Goal: Task Accomplishment & Management: Use online tool/utility

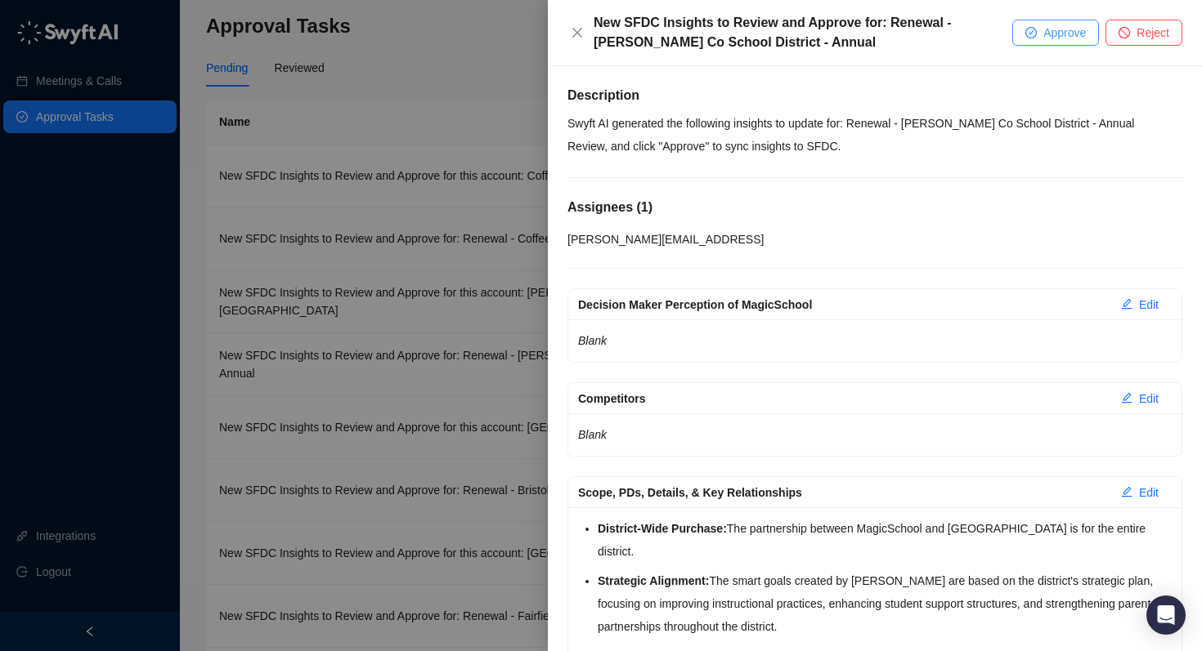
click at [1043, 40] on span "Approve" at bounding box center [1064, 33] width 43 height 18
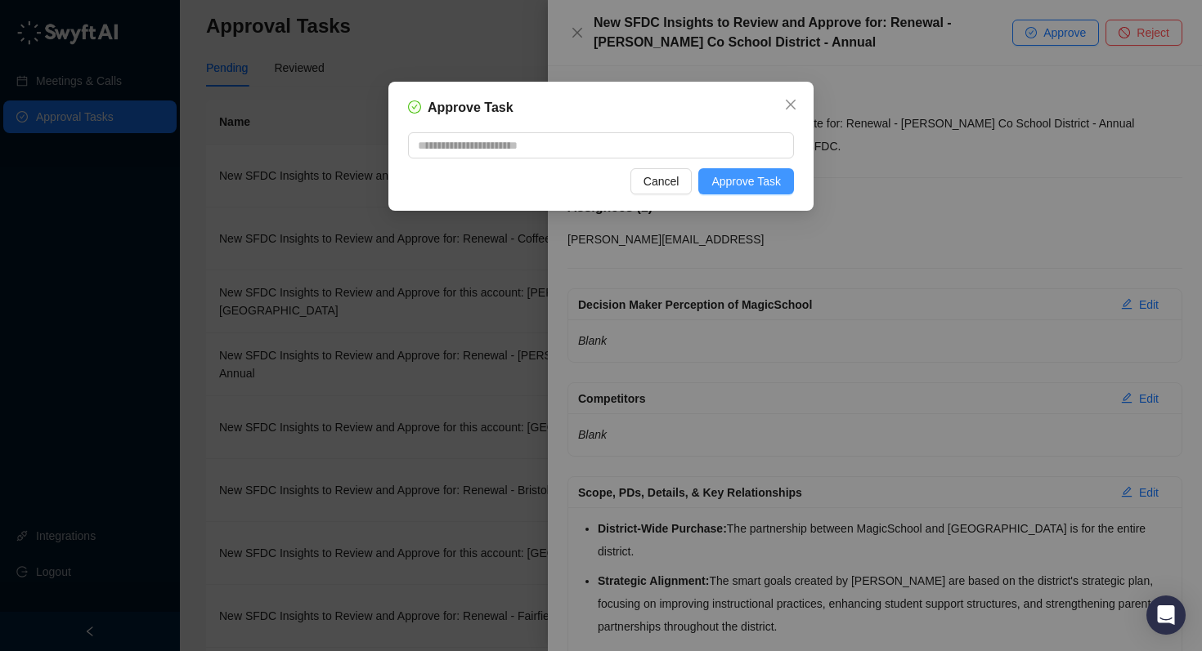
click at [762, 177] on span "Approve Task" at bounding box center [745, 181] width 69 height 18
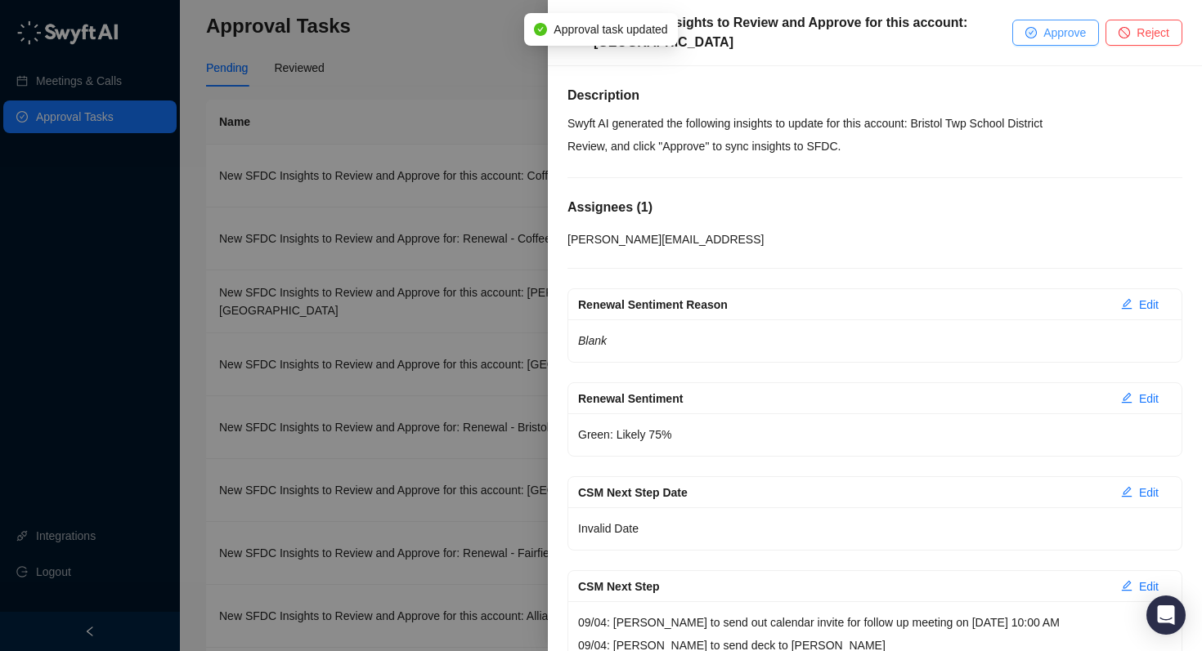
click at [1054, 22] on button "Approve" at bounding box center [1055, 33] width 87 height 26
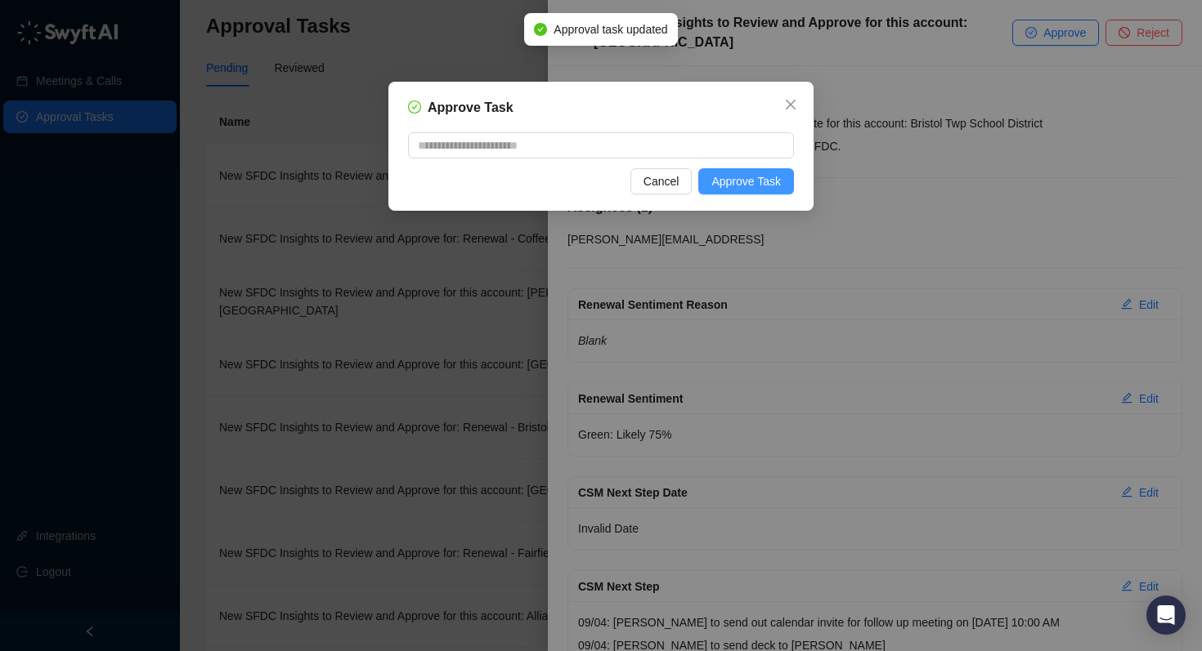
click at [776, 171] on button "Approve Task" at bounding box center [746, 181] width 96 height 26
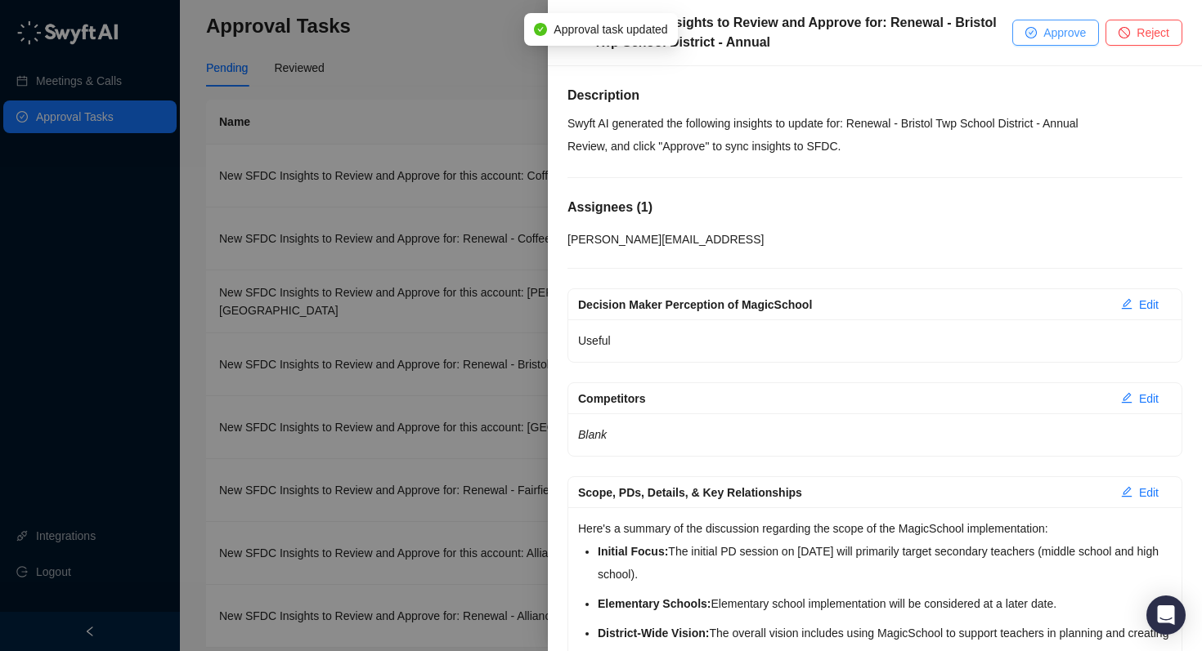
click at [1027, 31] on icon "check-circle" at bounding box center [1031, 33] width 10 height 10
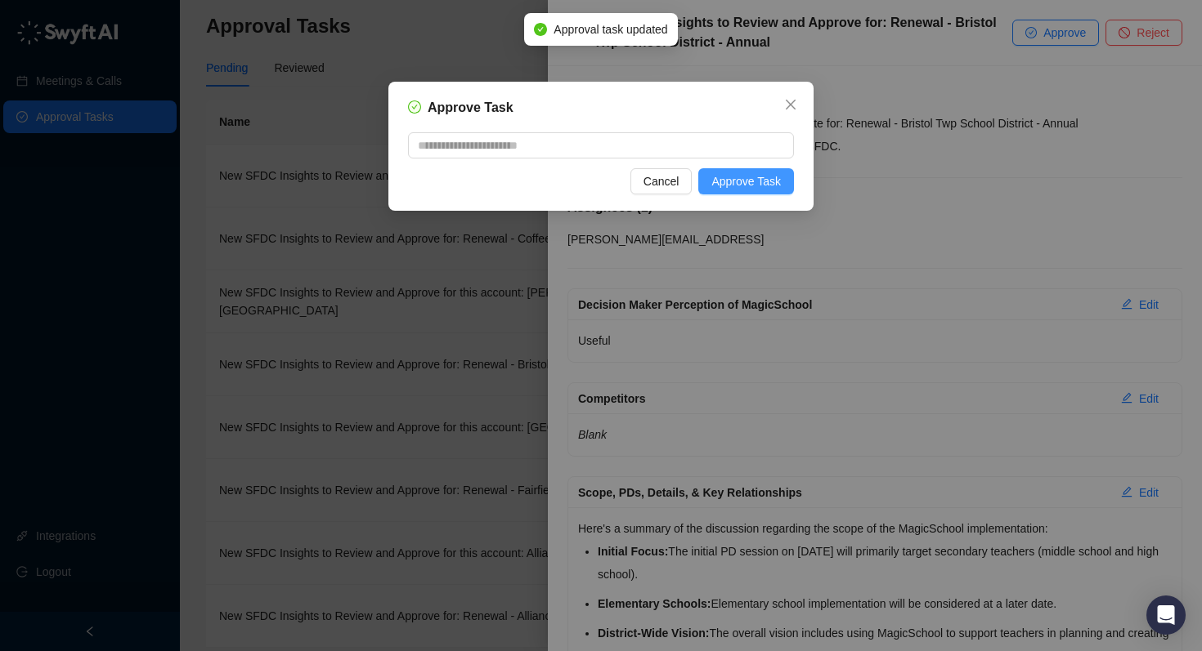
click at [773, 172] on span "Approve Task" at bounding box center [745, 181] width 69 height 18
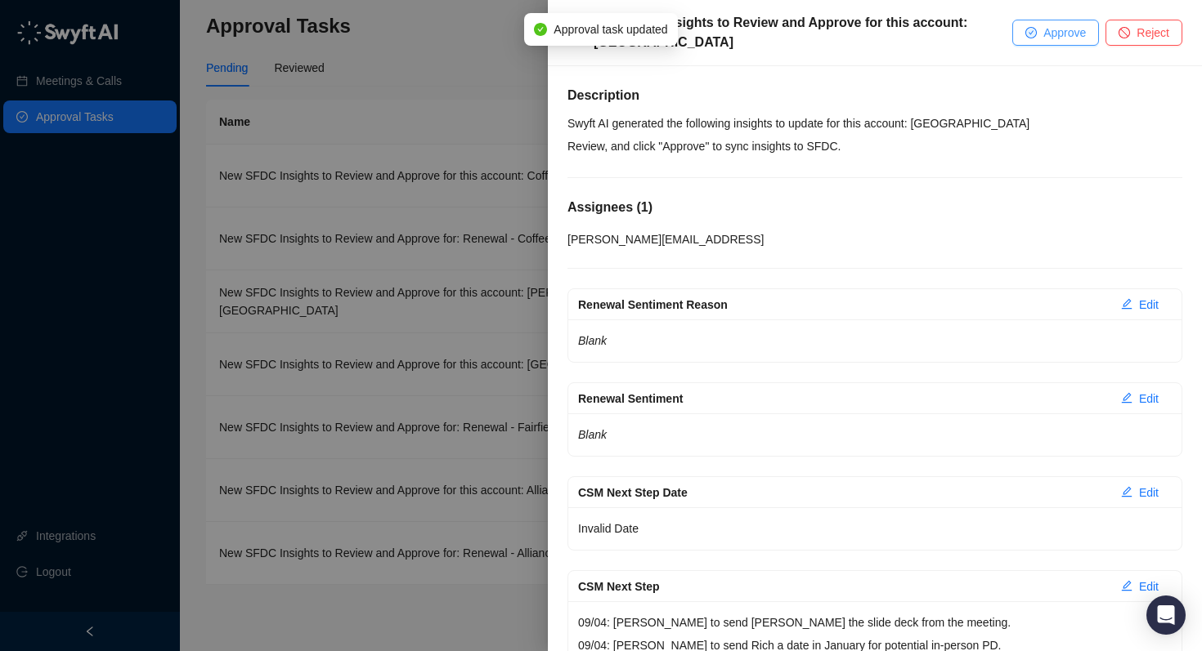
click at [1037, 30] on button "Approve" at bounding box center [1055, 33] width 87 height 26
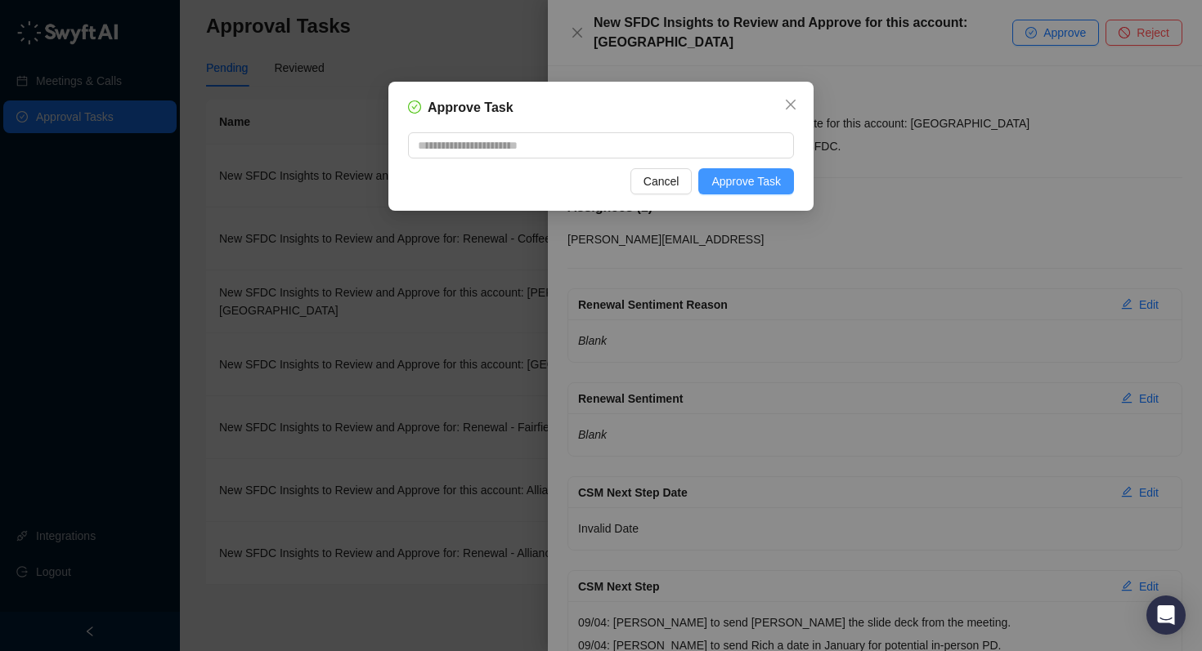
click at [758, 184] on span "Approve Task" at bounding box center [745, 181] width 69 height 18
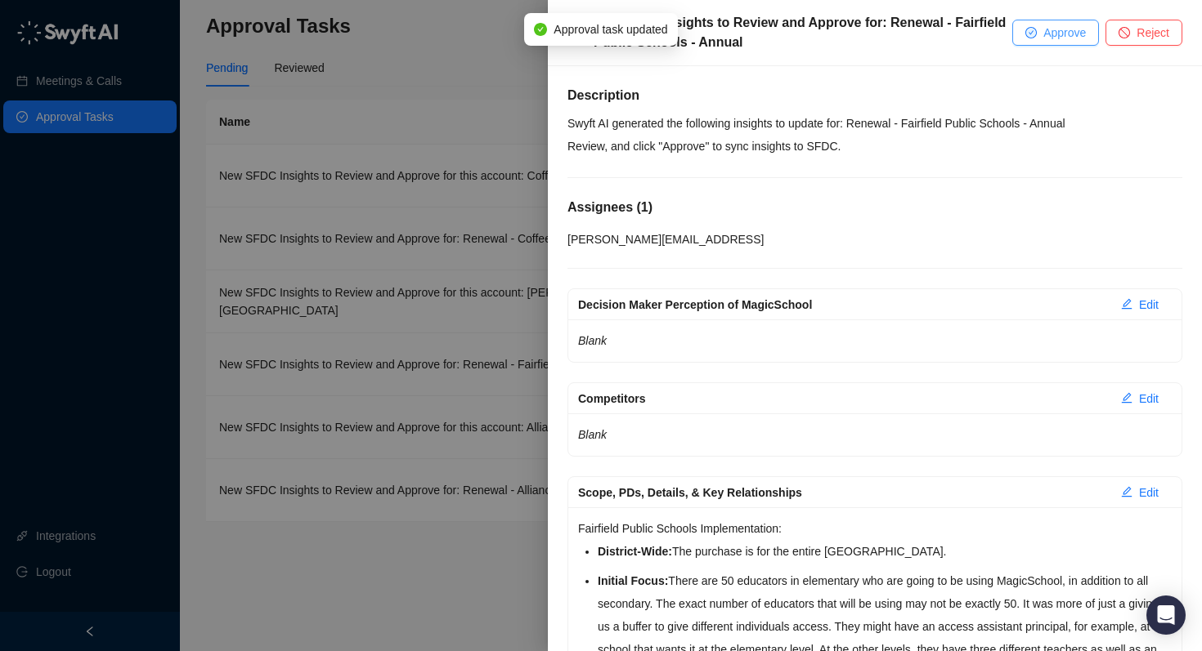
click at [1032, 32] on icon "check-circle" at bounding box center [1031, 33] width 10 height 10
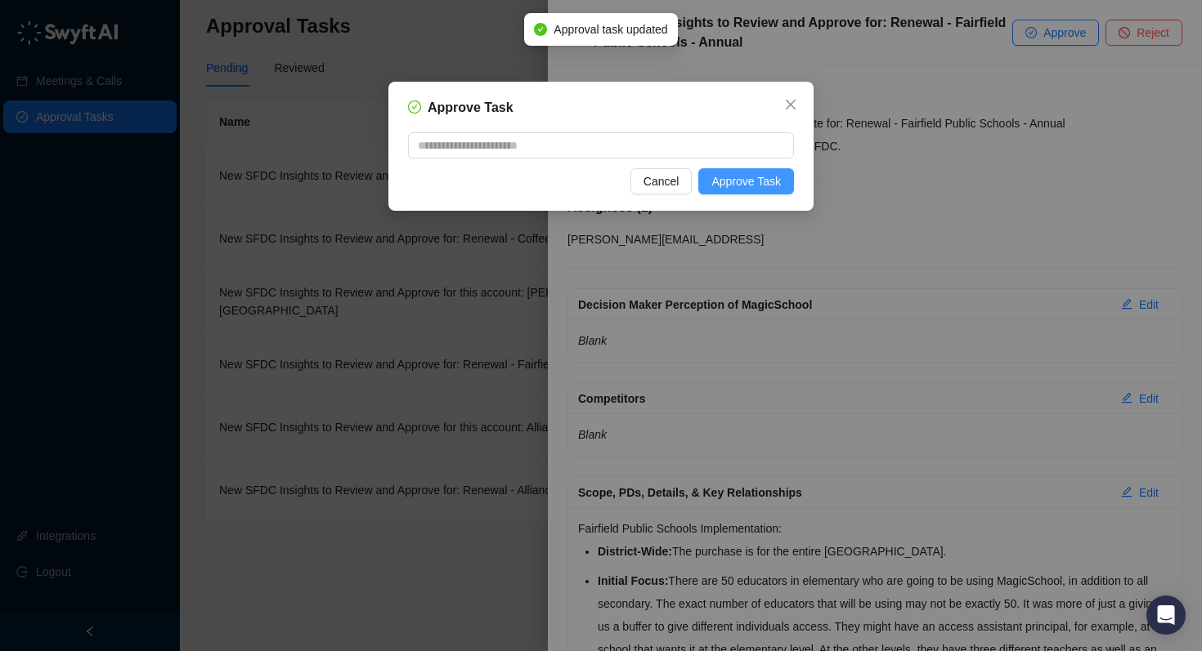
click at [734, 172] on span "Approve Task" at bounding box center [745, 181] width 69 height 18
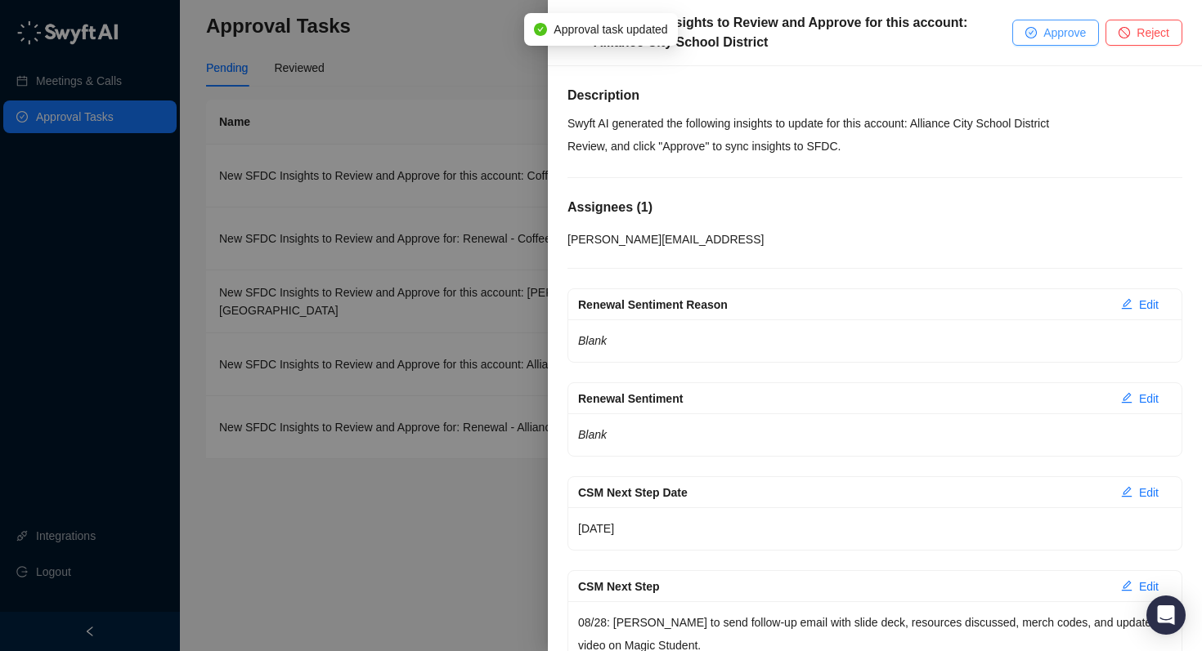
click at [1023, 43] on button "Approve" at bounding box center [1055, 33] width 87 height 26
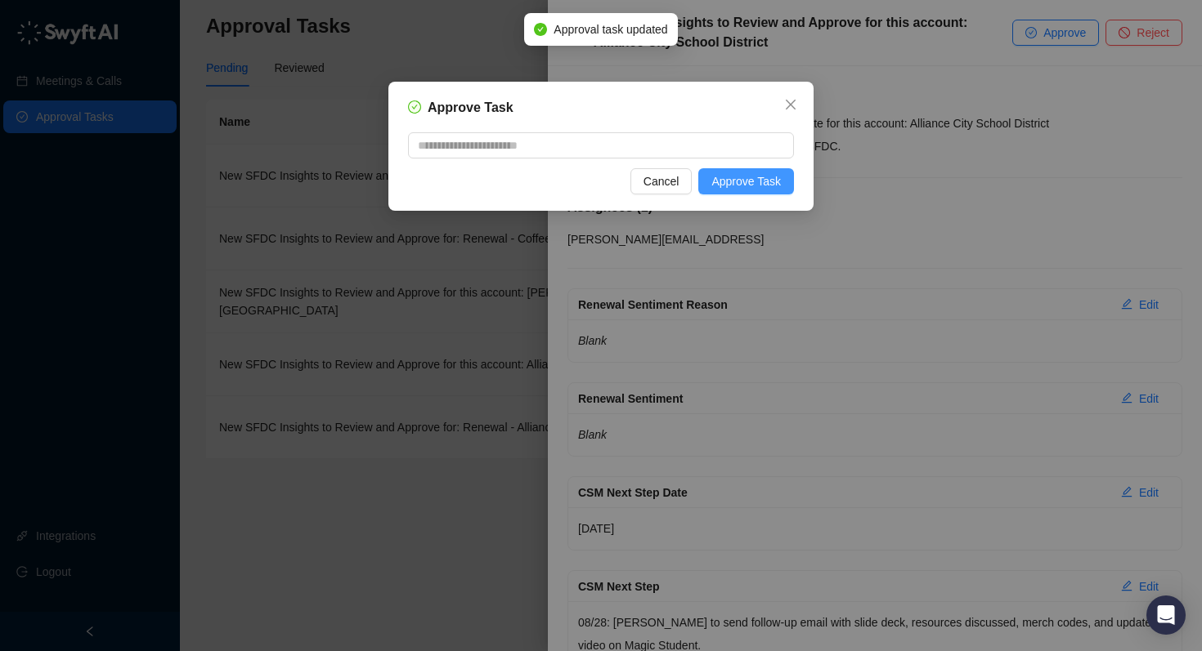
click at [742, 187] on span "Approve Task" at bounding box center [745, 181] width 69 height 18
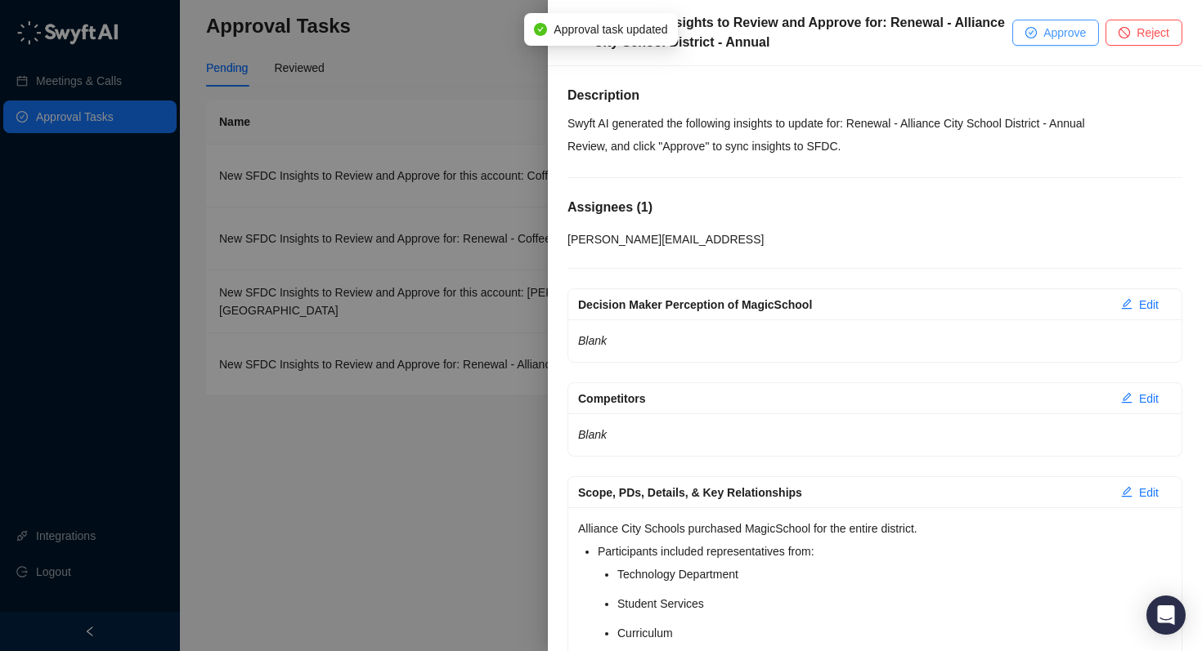
click at [1026, 29] on icon "check-circle" at bounding box center [1031, 33] width 10 height 10
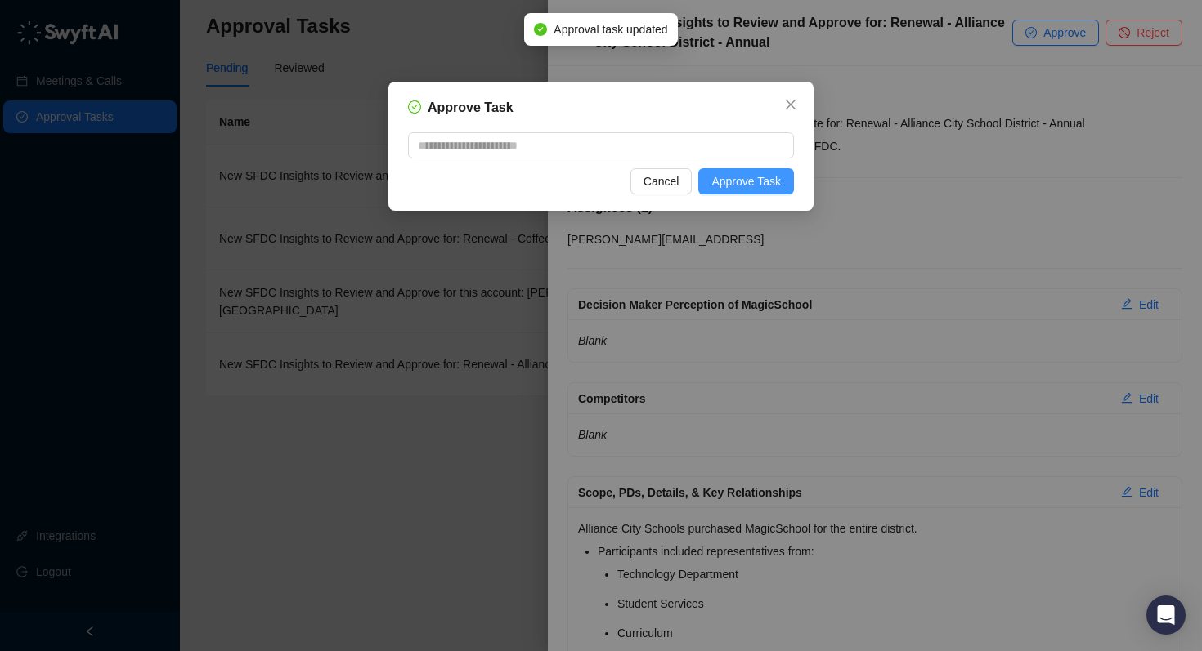
click at [746, 172] on span "Approve Task" at bounding box center [745, 181] width 69 height 18
